Goal: Check status: Check status

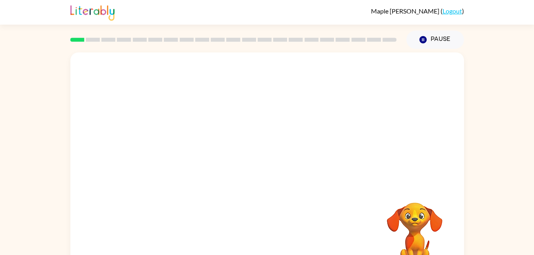
scroll to position [24, 0]
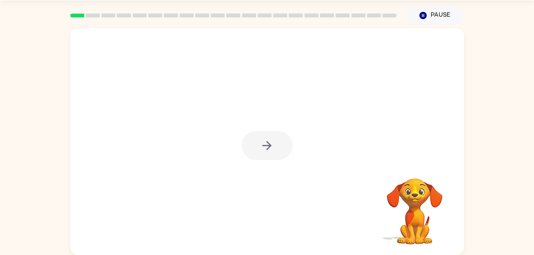
click at [268, 151] on div at bounding box center [267, 145] width 51 height 29
click at [262, 144] on icon "button" at bounding box center [267, 146] width 14 height 14
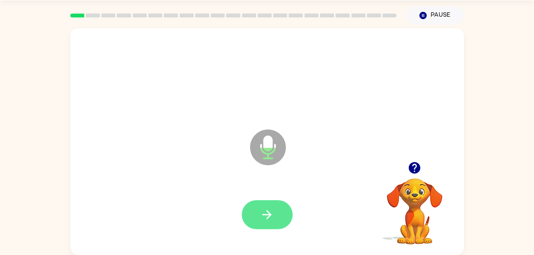
click at [265, 213] on icon "button" at bounding box center [267, 215] width 14 height 14
click at [253, 217] on button "button" at bounding box center [267, 215] width 51 height 29
click at [254, 215] on button "button" at bounding box center [267, 215] width 51 height 29
click at [262, 218] on icon "button" at bounding box center [267, 215] width 14 height 14
click at [276, 220] on button "button" at bounding box center [267, 215] width 51 height 29
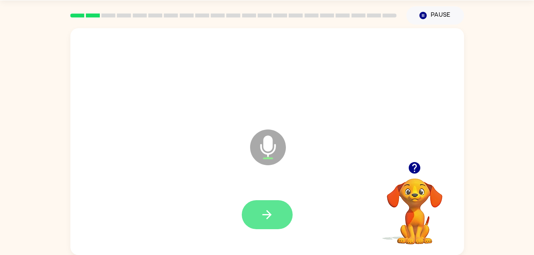
click at [267, 220] on icon "button" at bounding box center [267, 215] width 14 height 14
click at [273, 210] on icon "button" at bounding box center [267, 215] width 14 height 14
click at [275, 221] on button "button" at bounding box center [267, 215] width 51 height 29
click at [272, 228] on button "button" at bounding box center [267, 215] width 51 height 29
click at [267, 218] on icon "button" at bounding box center [267, 214] width 9 height 9
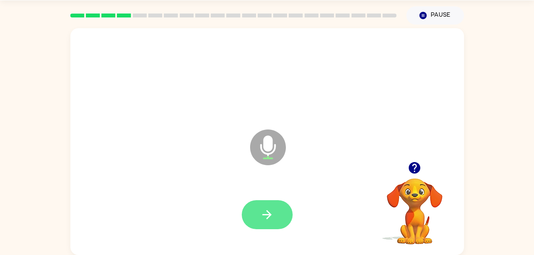
click at [262, 226] on button "button" at bounding box center [267, 215] width 51 height 29
click at [272, 220] on icon "button" at bounding box center [267, 215] width 14 height 14
click at [274, 210] on button "button" at bounding box center [267, 215] width 51 height 29
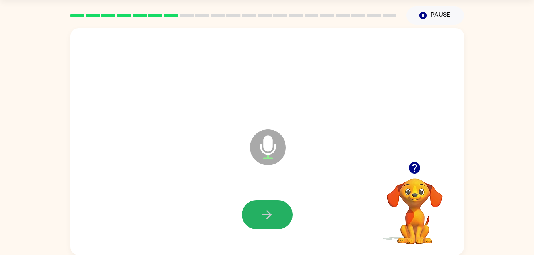
click at [274, 210] on button "button" at bounding box center [267, 215] width 51 height 29
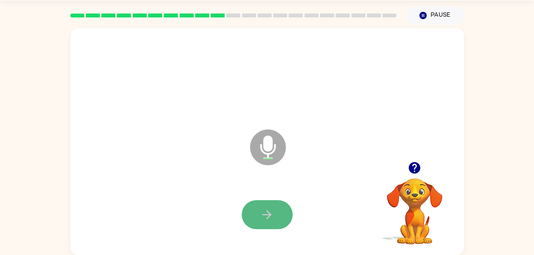
click at [274, 210] on button "button" at bounding box center [267, 215] width 51 height 29
click at [279, 206] on button "button" at bounding box center [267, 215] width 51 height 29
click at [279, 209] on button "button" at bounding box center [267, 215] width 51 height 29
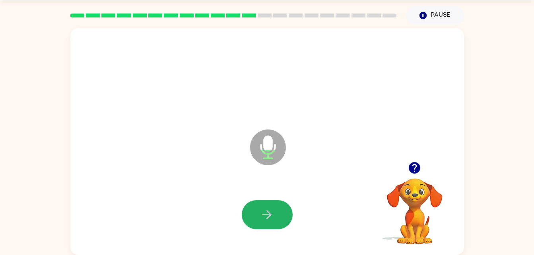
click at [279, 209] on button "button" at bounding box center [267, 215] width 51 height 29
click at [275, 197] on div at bounding box center [267, 215] width 378 height 65
click at [274, 208] on button "button" at bounding box center [267, 215] width 51 height 29
click at [274, 210] on icon "button" at bounding box center [267, 215] width 14 height 14
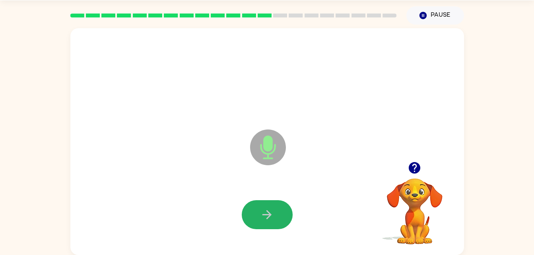
click at [274, 210] on icon "button" at bounding box center [267, 215] width 14 height 14
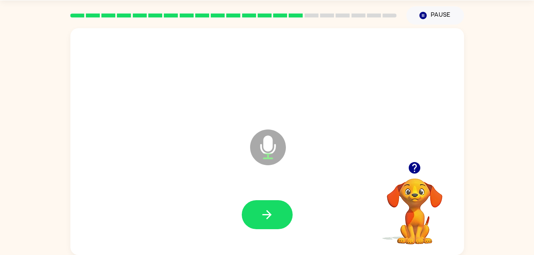
click at [274, 210] on icon "button" at bounding box center [267, 215] width 14 height 14
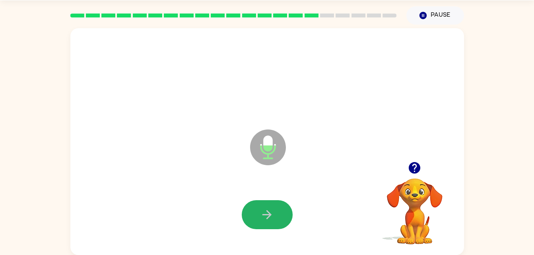
click at [274, 210] on icon "button" at bounding box center [267, 215] width 14 height 14
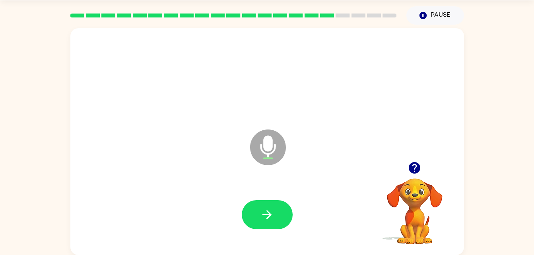
click at [274, 210] on icon "button" at bounding box center [267, 215] width 14 height 14
click at [272, 210] on icon "button" at bounding box center [267, 215] width 14 height 14
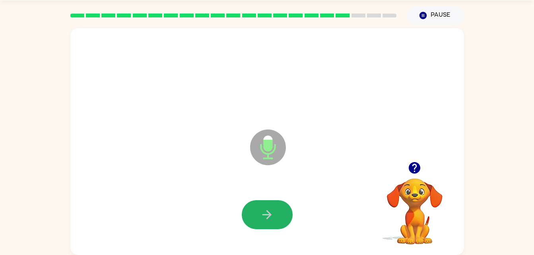
click at [272, 210] on icon "button" at bounding box center [267, 215] width 14 height 14
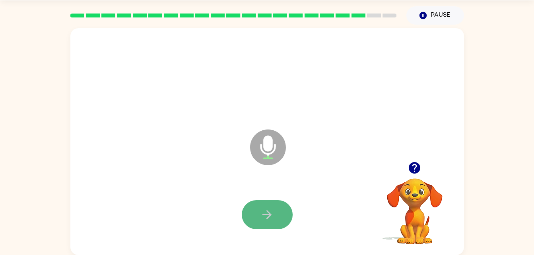
click at [270, 214] on icon "button" at bounding box center [267, 214] width 9 height 9
click at [270, 215] on icon "button" at bounding box center [267, 214] width 9 height 9
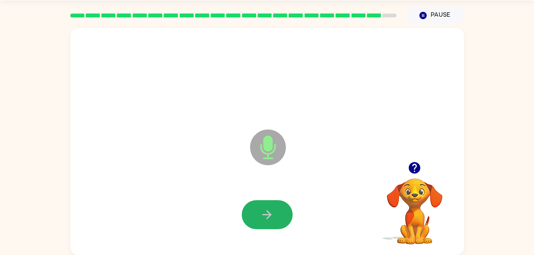
click at [270, 215] on icon "button" at bounding box center [267, 214] width 9 height 9
click at [262, 196] on div at bounding box center [267, 215] width 378 height 65
click at [265, 203] on button "button" at bounding box center [267, 215] width 51 height 29
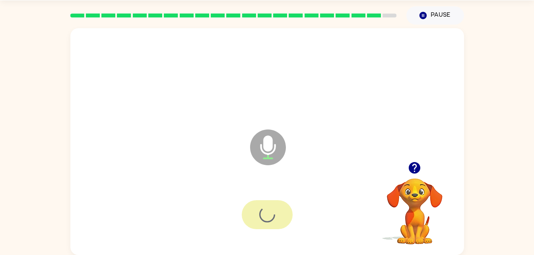
click at [265, 203] on div at bounding box center [267, 215] width 51 height 29
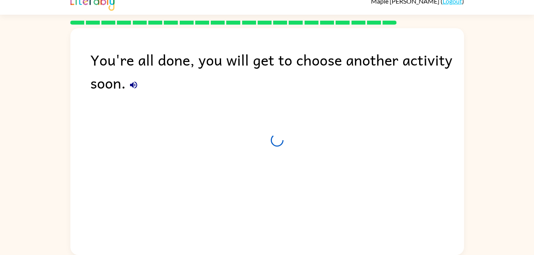
scroll to position [10, 0]
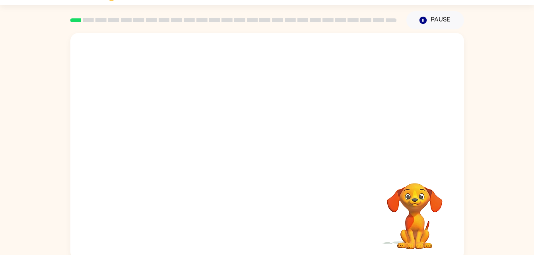
scroll to position [24, 0]
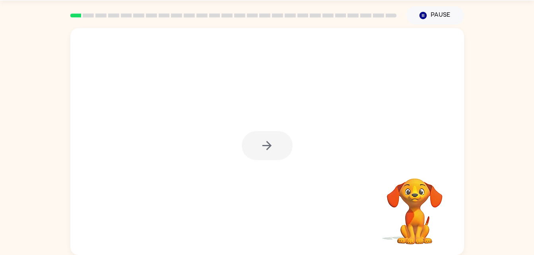
click at [260, 144] on div at bounding box center [267, 145] width 51 height 29
click at [269, 140] on icon "button" at bounding box center [267, 146] width 14 height 14
click at [269, 140] on div at bounding box center [248, 127] width 340 height 29
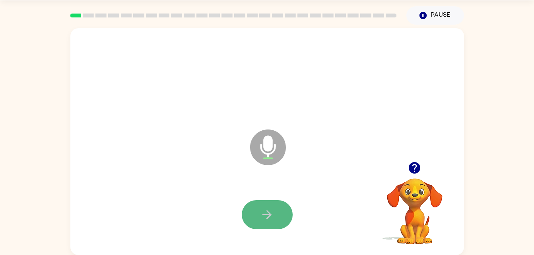
click at [269, 226] on button "button" at bounding box center [267, 215] width 51 height 29
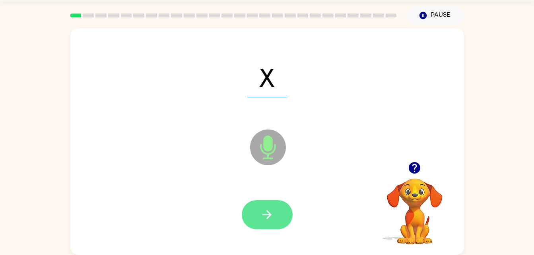
click at [270, 213] on icon "button" at bounding box center [267, 214] width 9 height 9
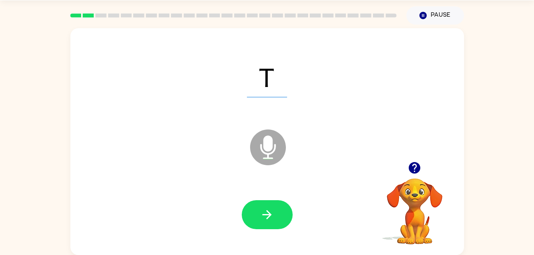
click at [270, 213] on icon "button" at bounding box center [267, 214] width 9 height 9
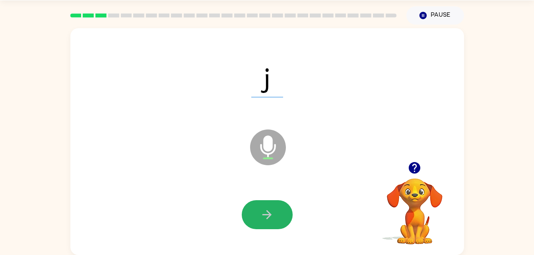
click at [270, 213] on icon "button" at bounding box center [267, 214] width 9 height 9
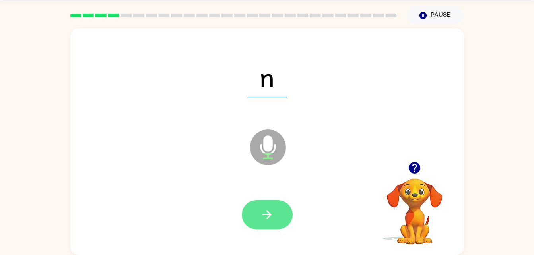
drag, startPoint x: 270, startPoint y: 213, endPoint x: 258, endPoint y: 209, distance: 12.6
click at [258, 209] on button "button" at bounding box center [267, 215] width 51 height 29
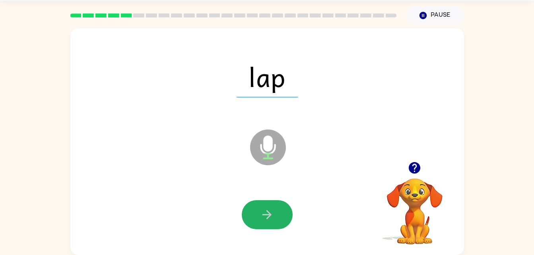
click at [258, 208] on button "button" at bounding box center [267, 215] width 51 height 29
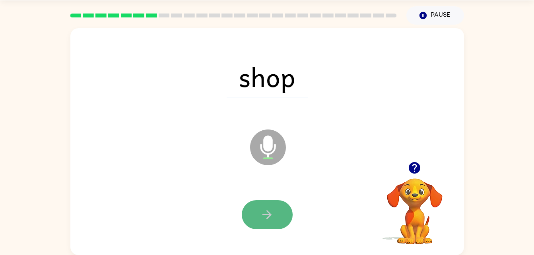
click at [258, 206] on button "button" at bounding box center [267, 215] width 51 height 29
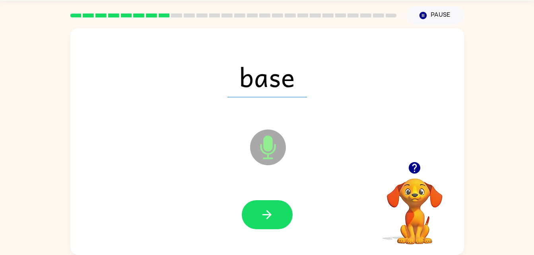
click at [258, 206] on button "button" at bounding box center [267, 215] width 51 height 29
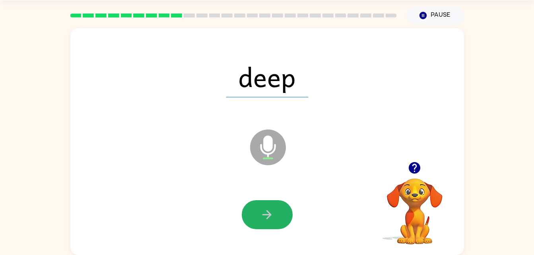
click at [258, 206] on button "button" at bounding box center [267, 215] width 51 height 29
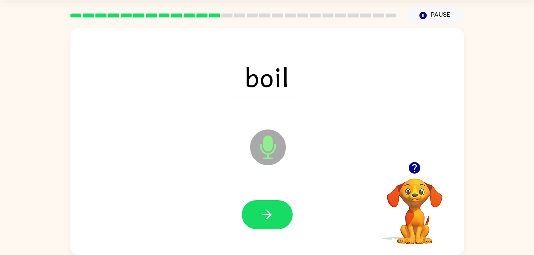
click at [266, 156] on icon at bounding box center [268, 148] width 36 height 36
click at [253, 219] on button "button" at bounding box center [267, 215] width 51 height 29
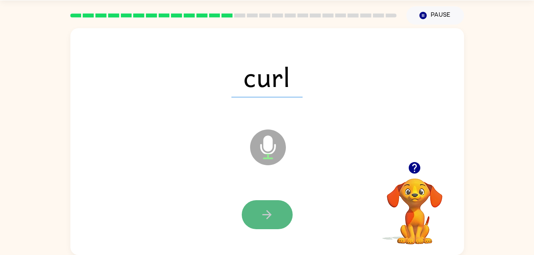
click at [279, 211] on button "button" at bounding box center [267, 215] width 51 height 29
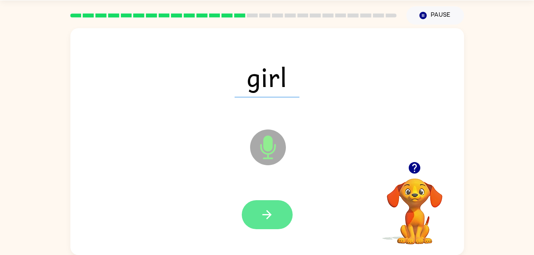
click at [277, 212] on button "button" at bounding box center [267, 215] width 51 height 29
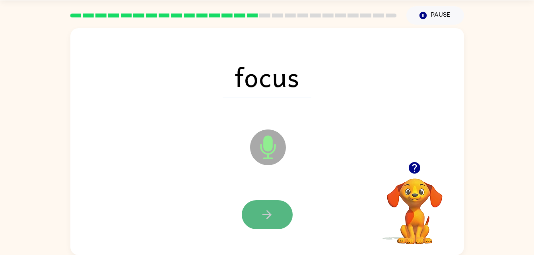
click at [275, 215] on button "button" at bounding box center [267, 215] width 51 height 29
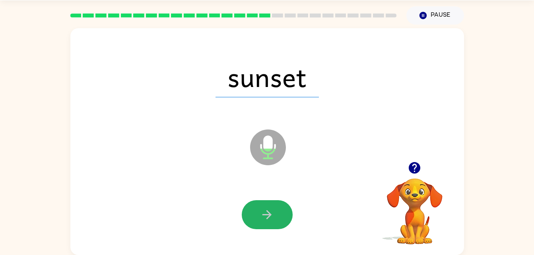
click at [275, 212] on button "button" at bounding box center [267, 215] width 51 height 29
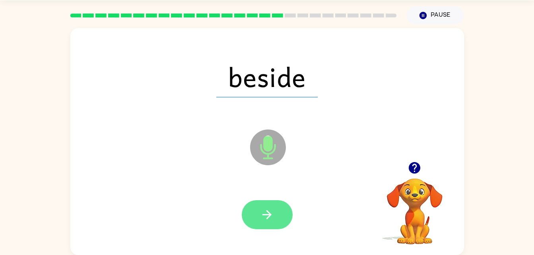
click at [272, 212] on icon "button" at bounding box center [267, 215] width 14 height 14
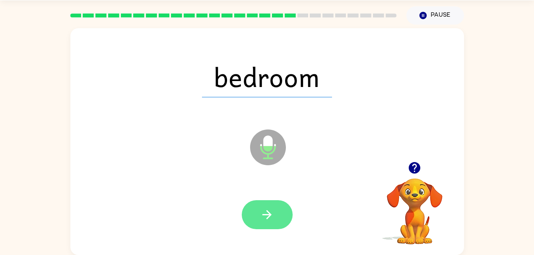
click at [271, 214] on icon "button" at bounding box center [267, 215] width 14 height 14
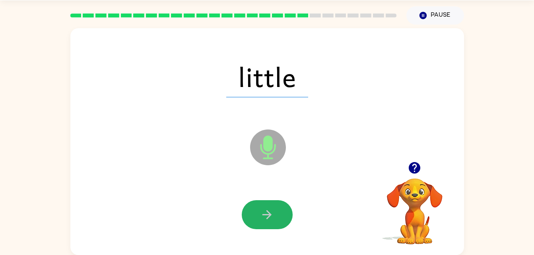
click at [271, 214] on icon "button" at bounding box center [267, 215] width 14 height 14
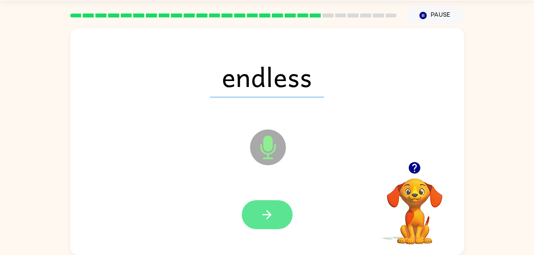
click at [271, 213] on icon "button" at bounding box center [267, 215] width 14 height 14
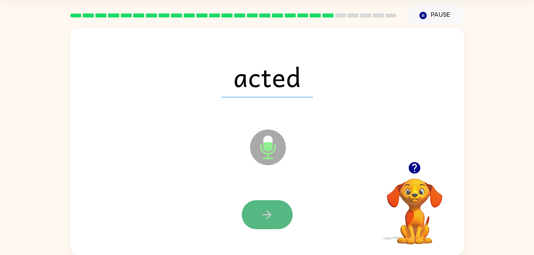
click at [265, 219] on icon "button" at bounding box center [267, 215] width 14 height 14
click at [263, 218] on icon "button" at bounding box center [267, 215] width 14 height 14
click at [270, 218] on icon "button" at bounding box center [267, 215] width 14 height 14
click at [274, 218] on icon "button" at bounding box center [267, 215] width 14 height 14
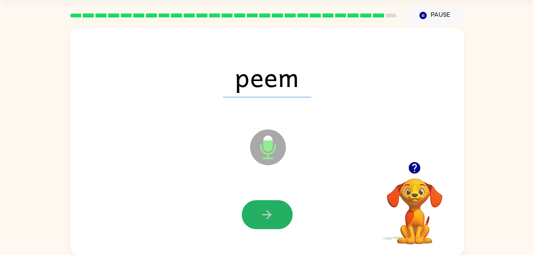
click at [274, 218] on icon "button" at bounding box center [267, 215] width 14 height 14
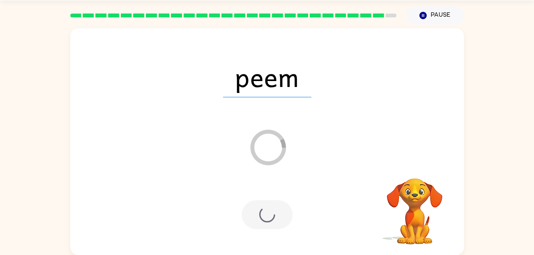
scroll to position [10, 0]
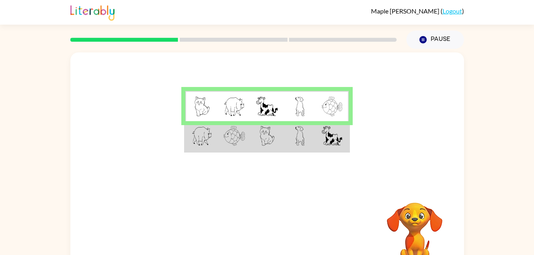
click at [239, 138] on img at bounding box center [234, 136] width 21 height 20
click at [242, 133] on img at bounding box center [234, 136] width 21 height 20
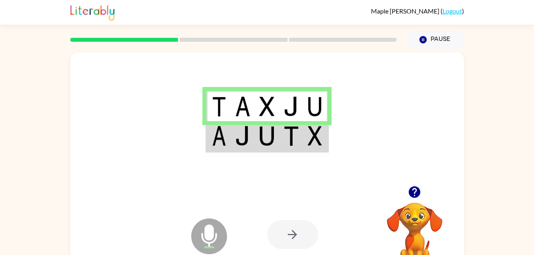
click at [285, 144] on img at bounding box center [291, 136] width 15 height 20
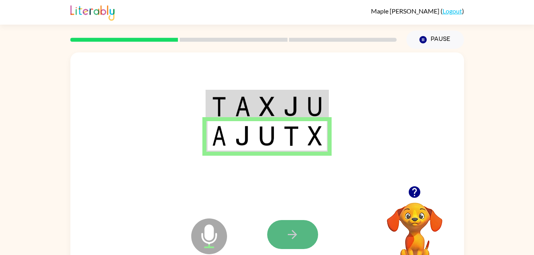
click at [295, 228] on icon "button" at bounding box center [293, 235] width 14 height 14
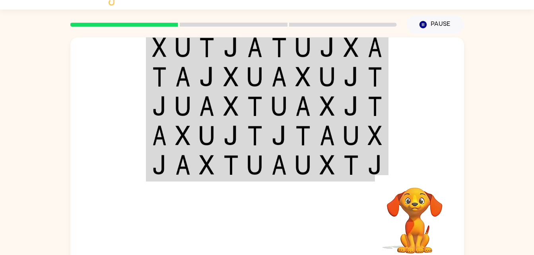
scroll to position [24, 0]
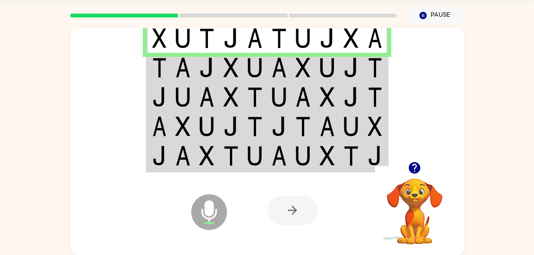
click at [254, 63] on img at bounding box center [254, 68] width 15 height 20
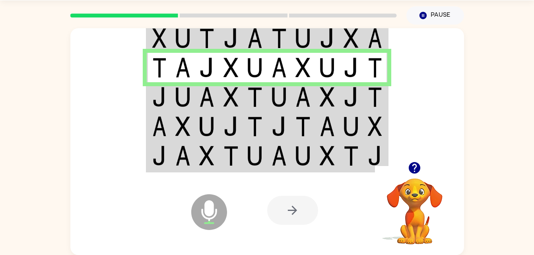
click at [233, 94] on img at bounding box center [231, 97] width 15 height 20
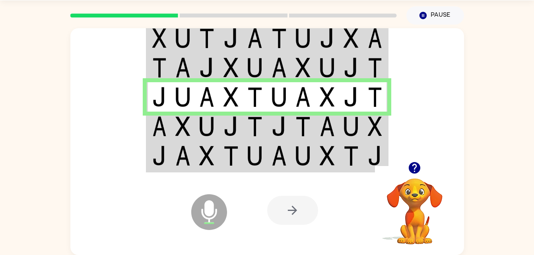
click at [268, 131] on td at bounding box center [279, 126] width 24 height 29
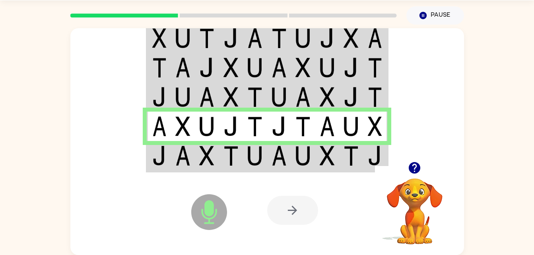
click at [277, 159] on img at bounding box center [279, 156] width 15 height 20
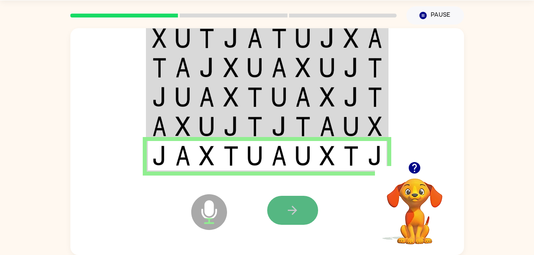
click at [294, 218] on button "button" at bounding box center [292, 210] width 51 height 29
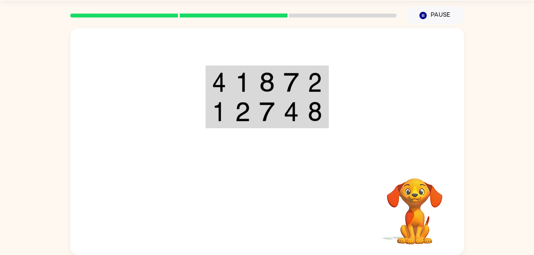
click at [276, 85] on td at bounding box center [267, 82] width 24 height 31
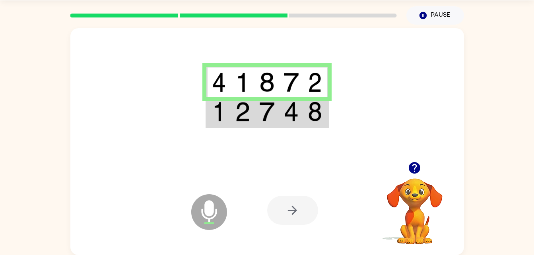
click at [273, 107] on img at bounding box center [266, 112] width 15 height 20
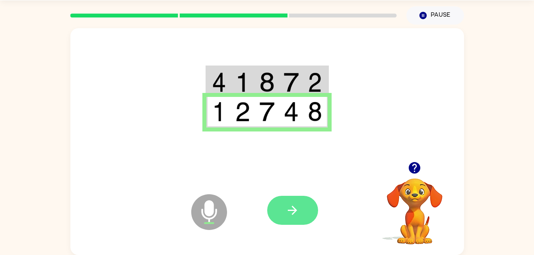
click at [296, 217] on icon "button" at bounding box center [293, 211] width 14 height 14
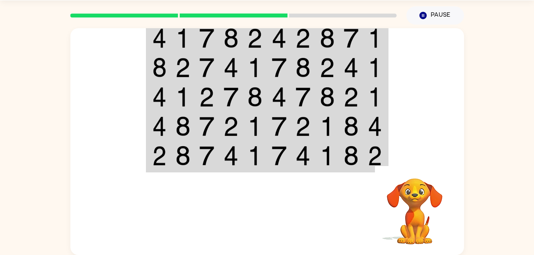
click at [298, 184] on div at bounding box center [325, 211] width 117 height 90
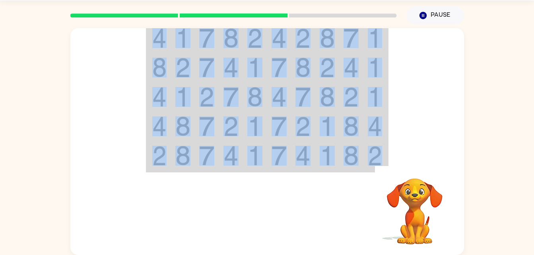
drag, startPoint x: 298, startPoint y: 184, endPoint x: 64, endPoint y: 121, distance: 242.8
click at [64, 121] on div "Your browser must support playing .mp4 files to use Literably. Please try using…" at bounding box center [267, 140] width 534 height 231
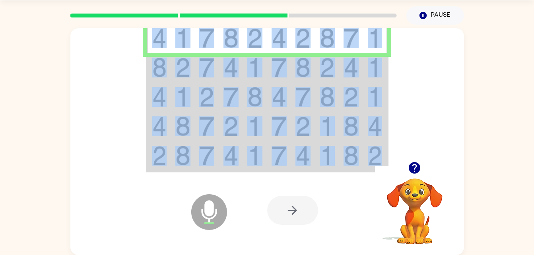
click at [213, 66] on img at bounding box center [206, 68] width 15 height 20
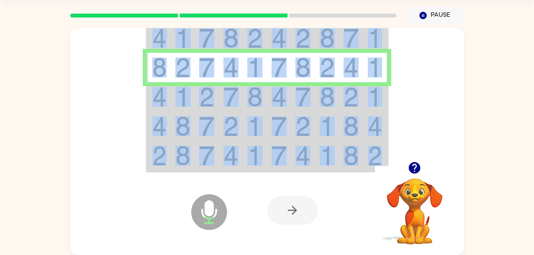
click at [216, 82] on td at bounding box center [207, 67] width 24 height 29
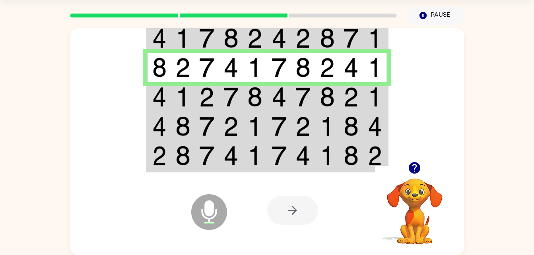
click at [195, 97] on td at bounding box center [207, 96] width 24 height 29
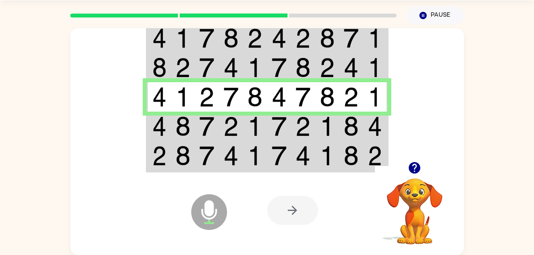
click at [206, 115] on td at bounding box center [207, 126] width 24 height 29
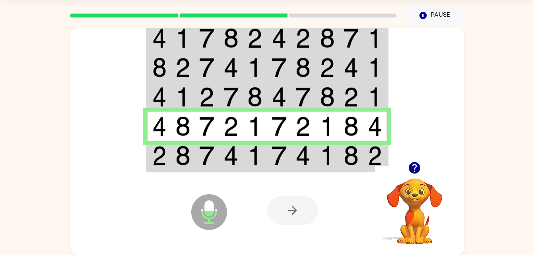
drag, startPoint x: 258, startPoint y: 167, endPoint x: 203, endPoint y: 157, distance: 55.7
click at [203, 157] on img at bounding box center [206, 156] width 15 height 20
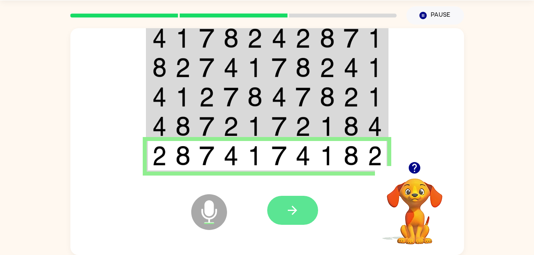
click at [308, 199] on button "button" at bounding box center [292, 210] width 51 height 29
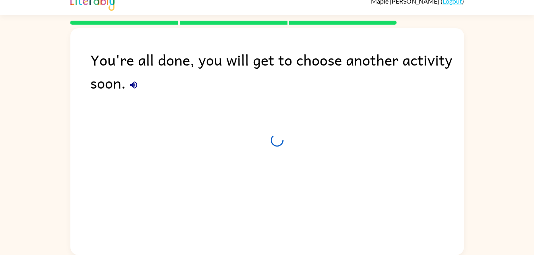
scroll to position [10, 0]
